Goal: Task Accomplishment & Management: Complete application form

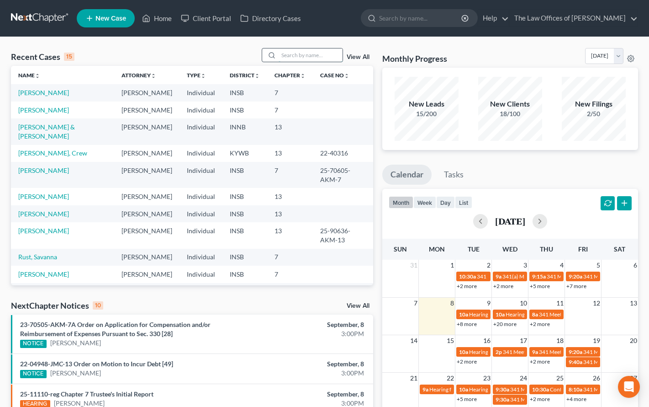
click at [286, 56] on input "search" at bounding box center [311, 54] width 64 height 13
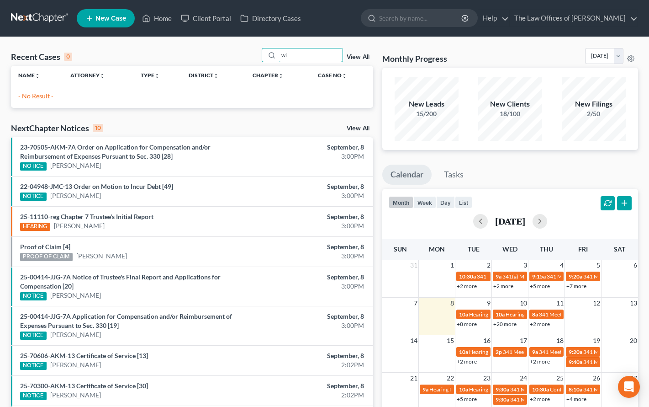
type input "w"
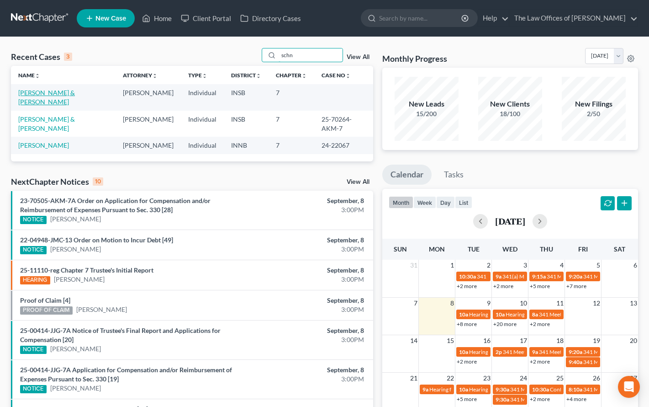
type input "schn"
click at [75, 95] on link "[PERSON_NAME] & [PERSON_NAME]" at bounding box center [46, 97] width 57 height 17
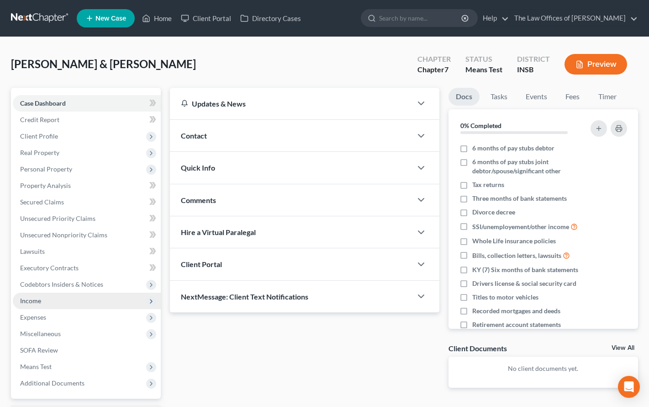
click at [40, 303] on span "Income" at bounding box center [30, 300] width 21 height 8
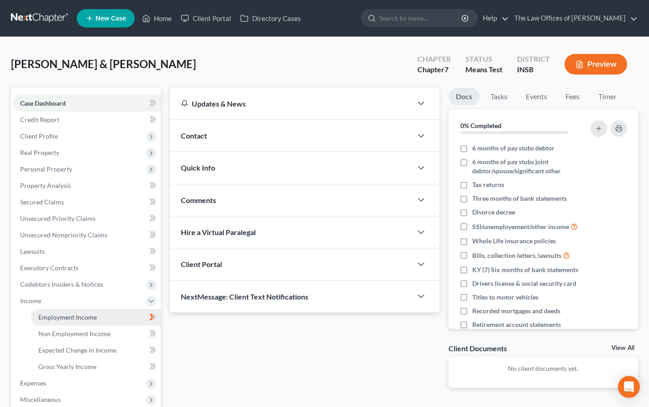
click at [54, 317] on span "Employment Income" at bounding box center [67, 317] width 58 height 8
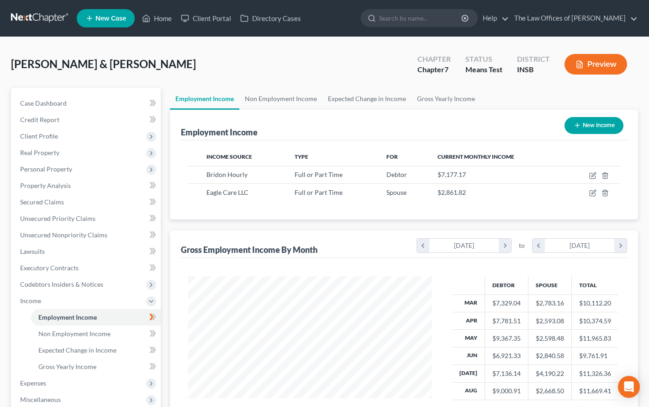
click at [24, 19] on link at bounding box center [40, 18] width 58 height 16
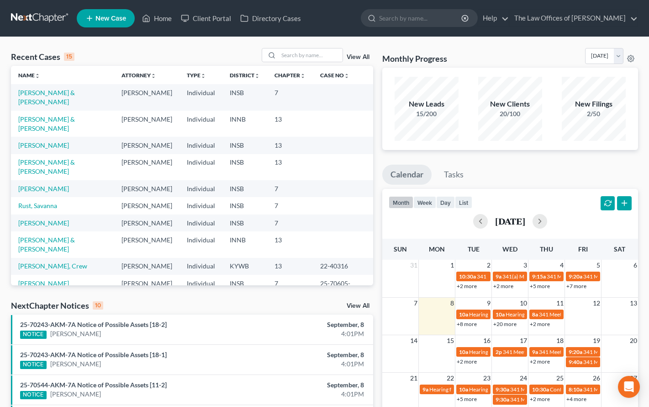
click at [148, 70] on th "Attorney unfold_more expand_more expand_less" at bounding box center [146, 75] width 65 height 18
click at [147, 59] on div "Recent Cases 15 View All" at bounding box center [192, 57] width 362 height 18
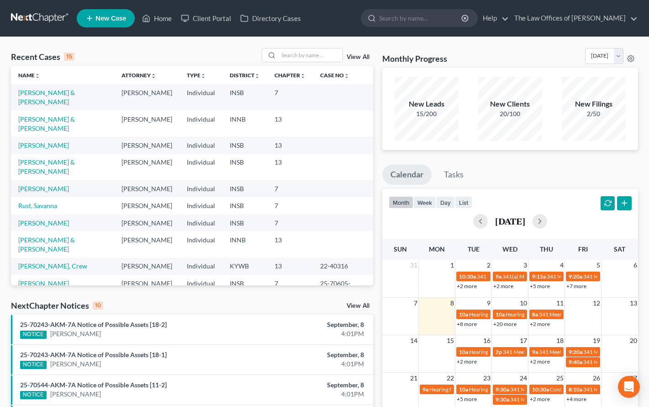
click at [147, 59] on div "Recent Cases 15 View All" at bounding box center [192, 57] width 362 height 18
click at [146, 60] on div "Recent Cases 15 View All" at bounding box center [192, 57] width 362 height 18
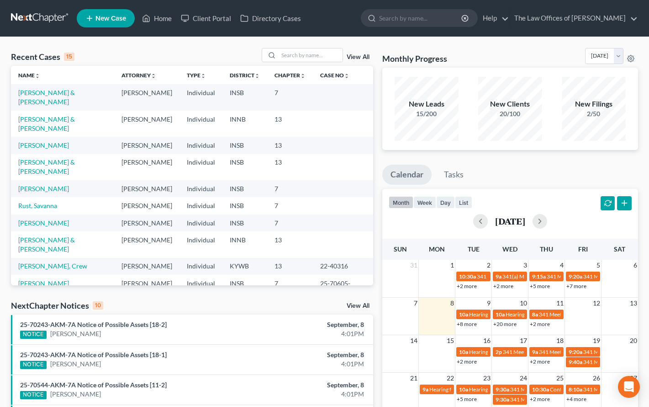
click at [146, 60] on div "Recent Cases 15 View All" at bounding box center [192, 57] width 362 height 18
click at [105, 54] on div "Recent Cases 15 View All" at bounding box center [192, 57] width 362 height 18
